Goal: Browse casually

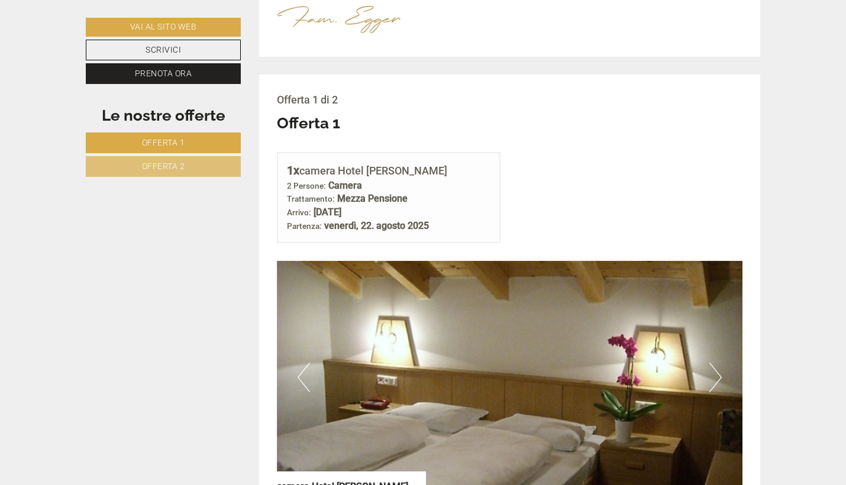
scroll to position [691, 0]
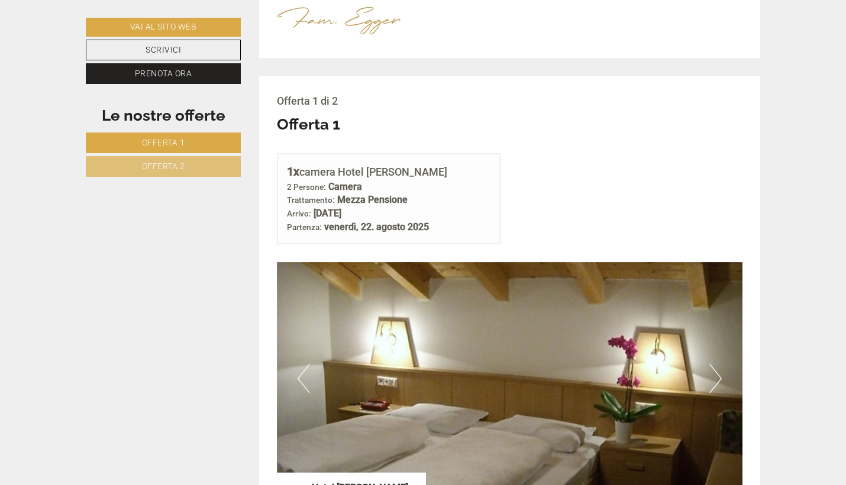
click at [715, 364] on button "Next" at bounding box center [715, 379] width 12 height 30
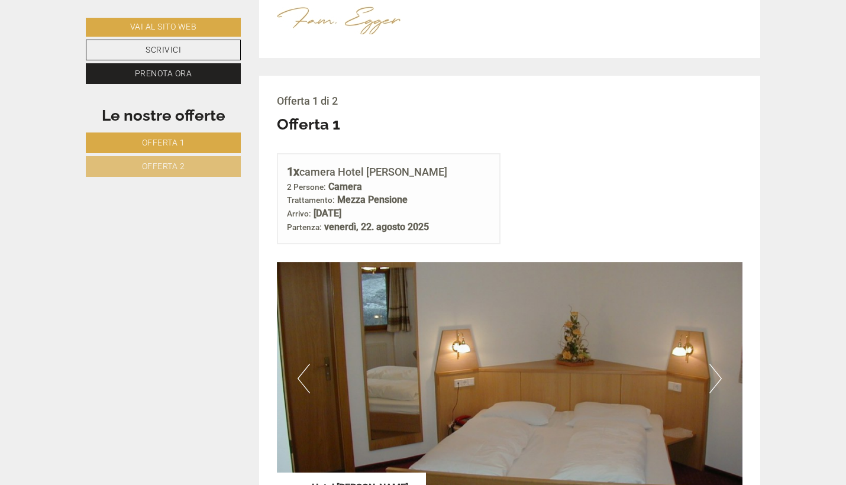
click at [715, 364] on button "Next" at bounding box center [715, 379] width 12 height 30
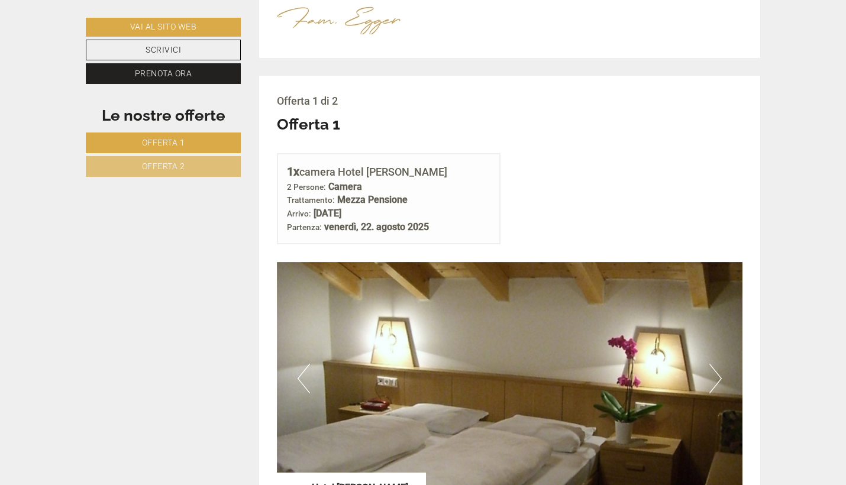
click at [715, 364] on button "Next" at bounding box center [715, 379] width 12 height 30
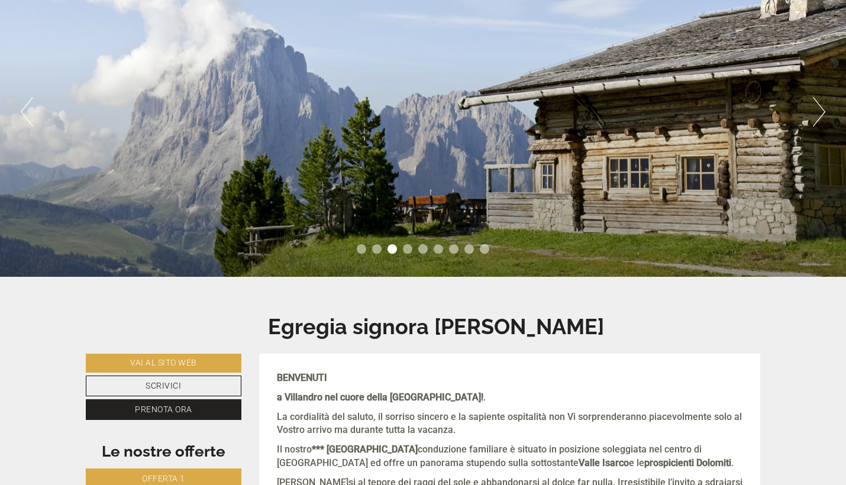
scroll to position [141, 0]
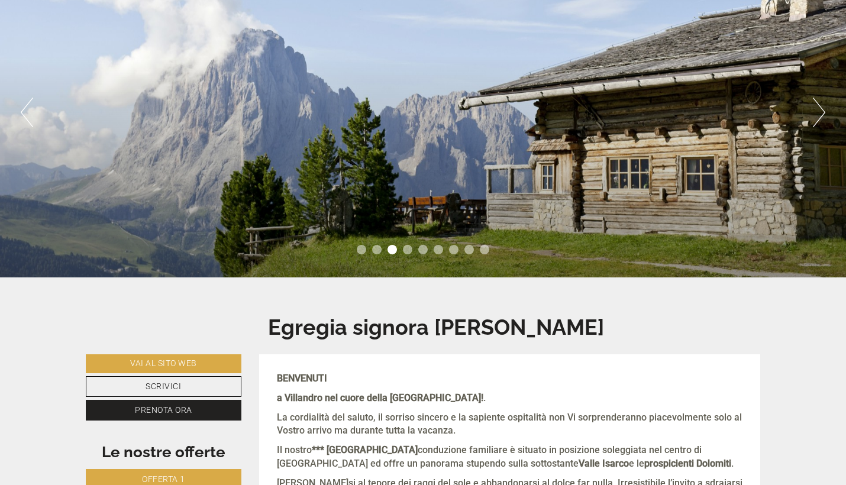
click at [820, 102] on button "Next" at bounding box center [819, 113] width 12 height 30
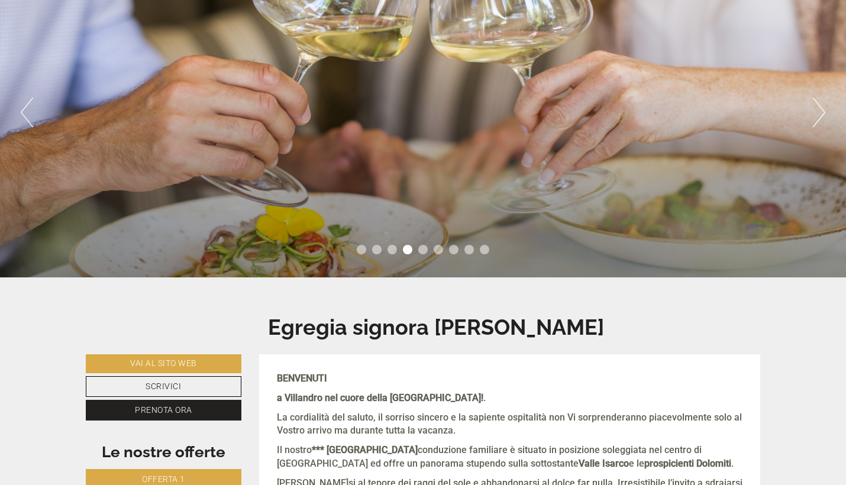
click at [821, 106] on button "Next" at bounding box center [819, 113] width 12 height 30
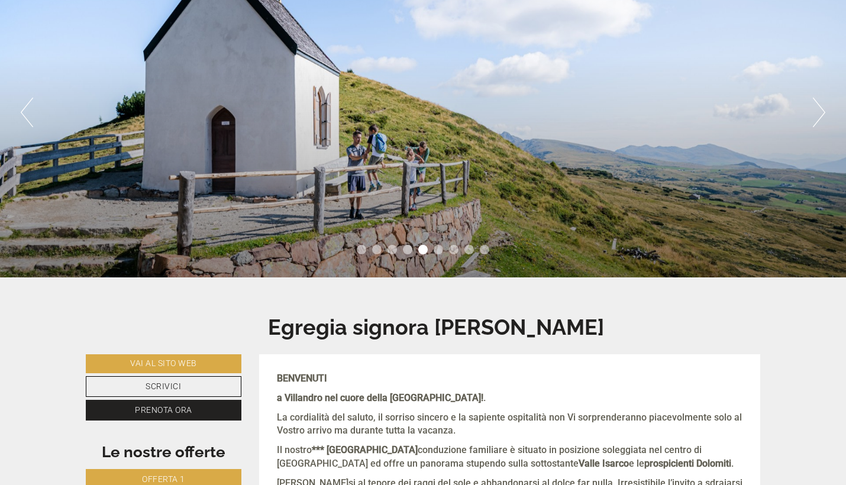
click at [821, 109] on button "Next" at bounding box center [819, 113] width 12 height 30
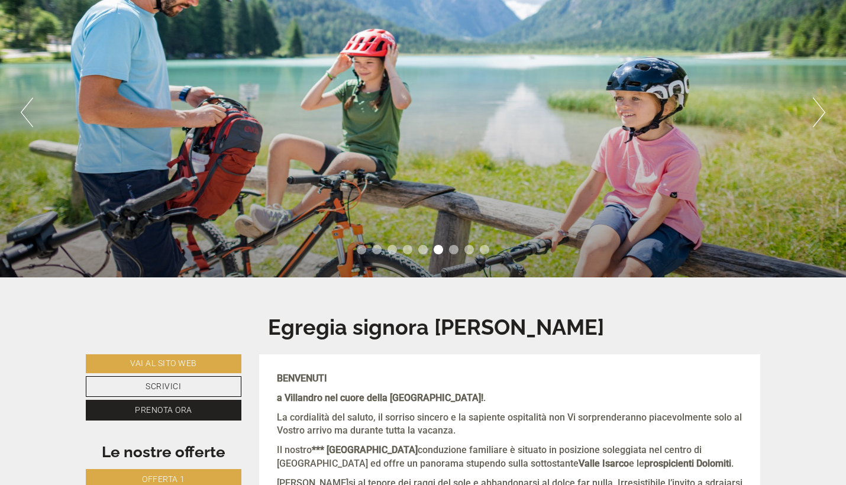
click at [821, 109] on button "Next" at bounding box center [819, 113] width 12 height 30
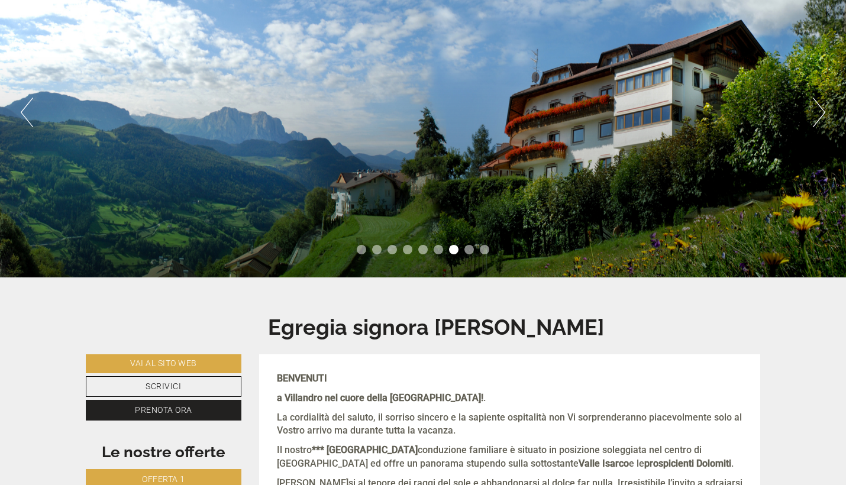
click at [821, 109] on button "Next" at bounding box center [819, 113] width 12 height 30
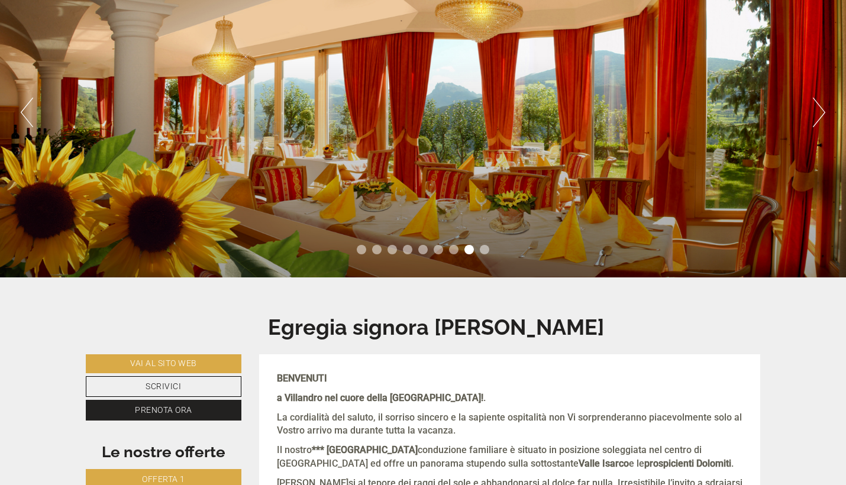
click at [821, 109] on button "Next" at bounding box center [819, 113] width 12 height 30
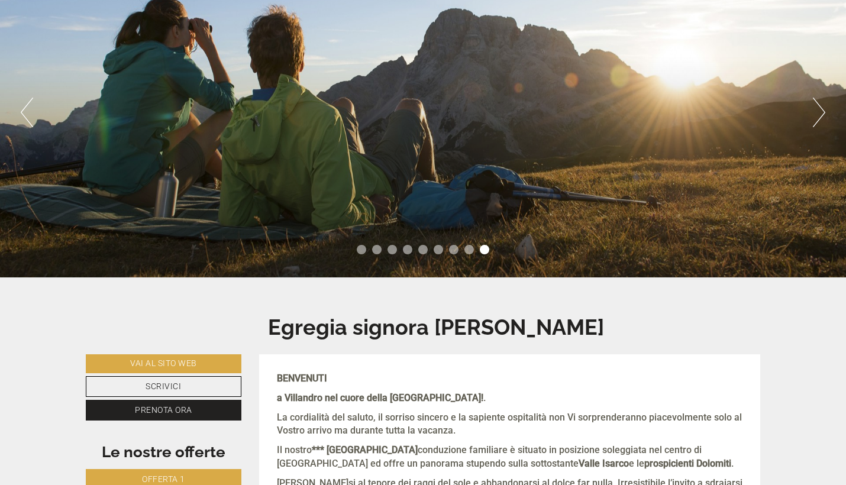
click at [821, 110] on button "Next" at bounding box center [819, 113] width 12 height 30
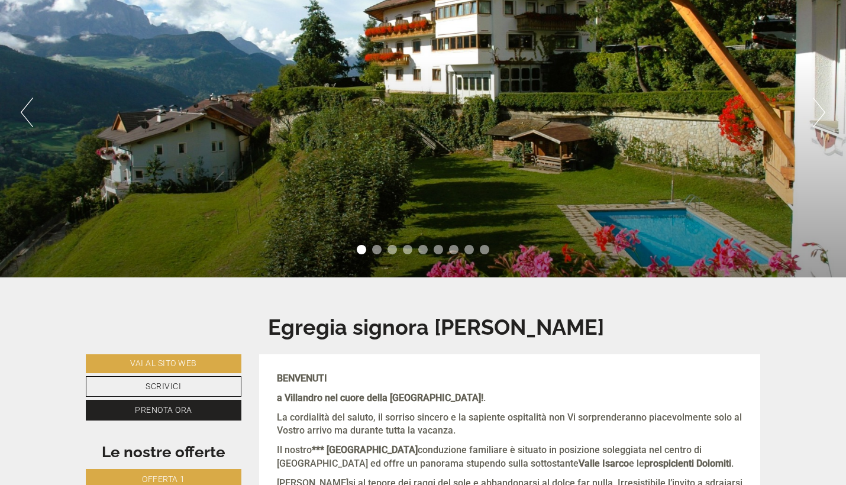
click at [821, 110] on button "Next" at bounding box center [819, 113] width 12 height 30
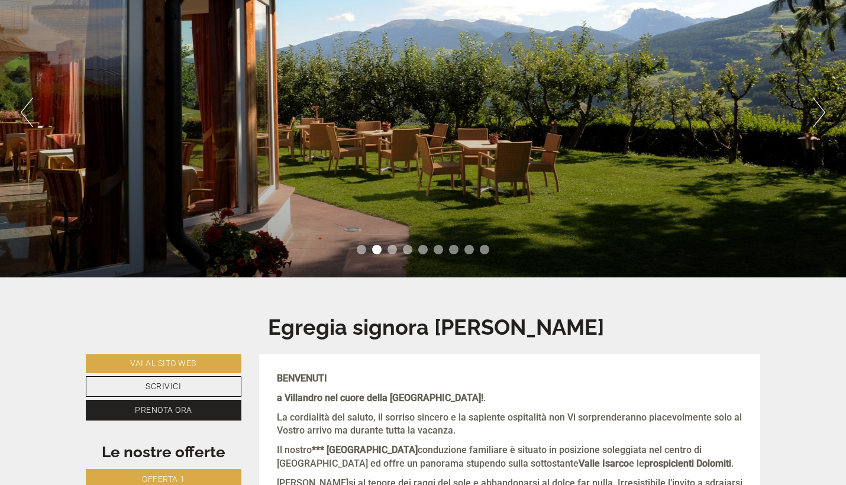
click at [821, 110] on button "Next" at bounding box center [819, 113] width 12 height 30
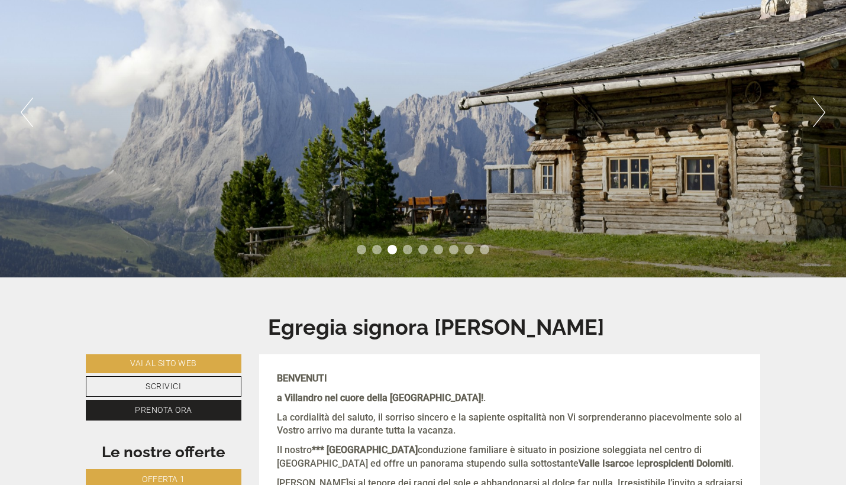
click at [822, 111] on button "Next" at bounding box center [819, 113] width 12 height 30
